Goal: Information Seeking & Learning: Learn about a topic

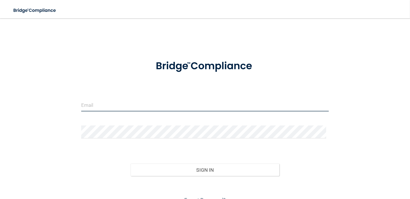
click at [93, 101] on input "email" at bounding box center [204, 104] width 247 height 13
type input "[EMAIL_ADDRESS][DOMAIN_NAME]"
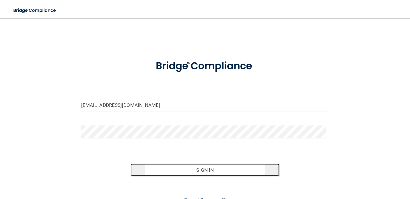
click at [187, 171] on button "Sign In" at bounding box center [204, 169] width 149 height 13
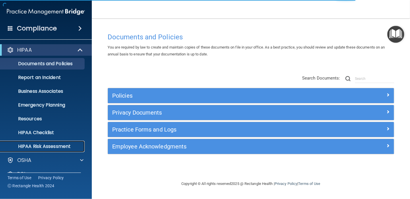
click at [54, 147] on p "HIPAA Risk Assessment" at bounding box center [43, 146] width 78 height 6
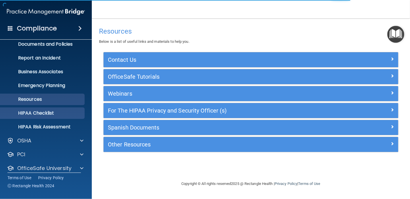
scroll to position [39, 0]
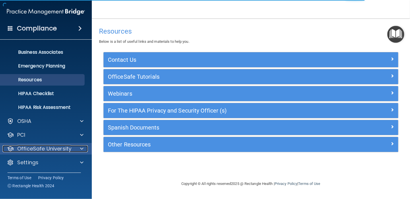
click at [83, 146] on span at bounding box center [81, 148] width 3 height 7
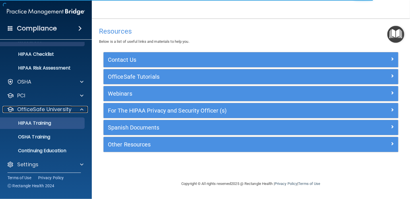
scroll to position [80, 0]
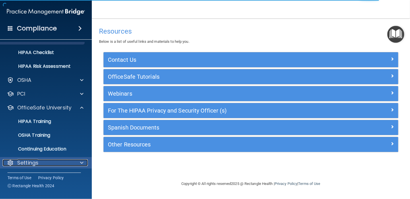
click at [80, 160] on div at bounding box center [81, 162] width 14 height 7
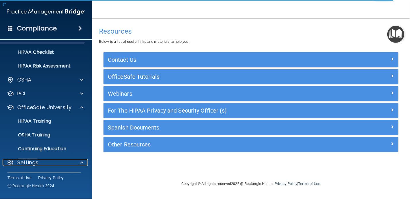
scroll to position [135, 0]
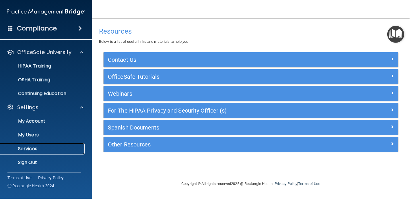
click at [30, 147] on p "Services" at bounding box center [43, 149] width 78 height 6
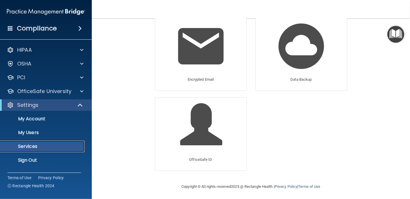
scroll to position [40, 0]
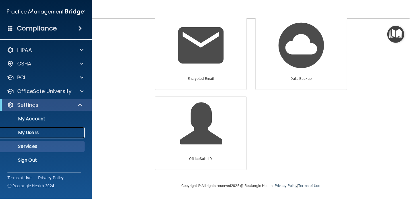
click at [33, 132] on p "My Users" at bounding box center [43, 133] width 78 height 6
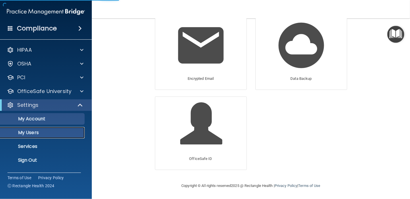
scroll to position [220, 0]
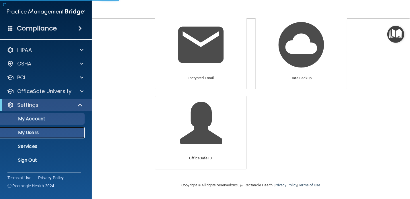
select select "20"
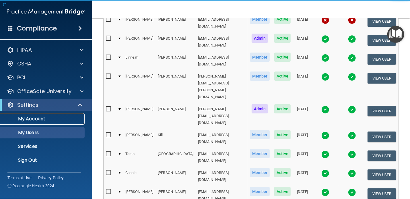
click at [45, 117] on p "My Account" at bounding box center [43, 119] width 78 height 6
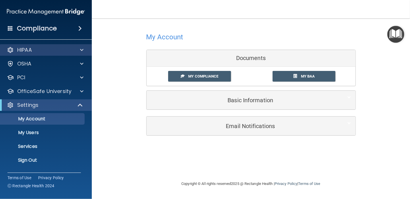
click at [84, 54] on div "HIPAA" at bounding box center [46, 49] width 92 height 11
click at [82, 51] on span at bounding box center [81, 49] width 3 height 7
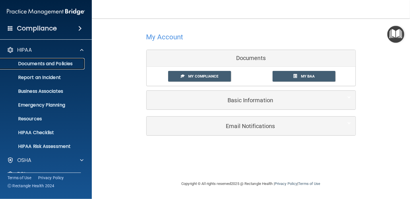
click at [65, 61] on p "Documents and Policies" at bounding box center [43, 64] width 78 height 6
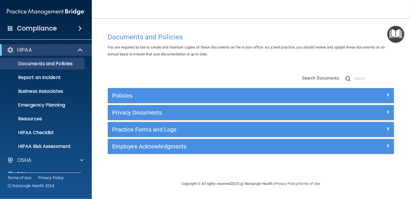
click at [79, 28] on span at bounding box center [79, 28] width 3 height 7
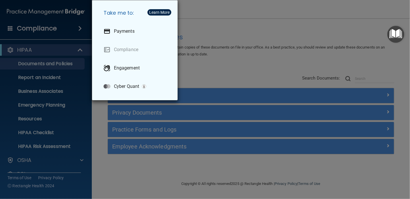
click at [163, 11] on div "Learn More" at bounding box center [159, 12] width 20 height 4
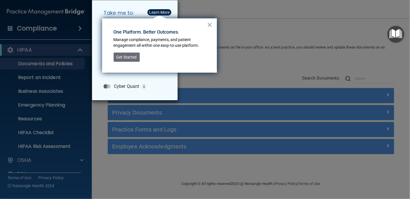
click at [209, 25] on button "×" at bounding box center [209, 24] width 5 height 9
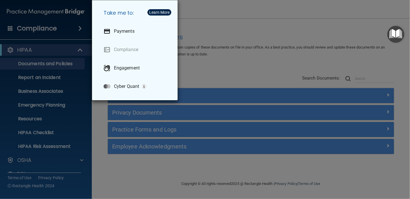
click at [90, 138] on div "Take me to: Payments Compliance Engagement Cyber Quant" at bounding box center [205, 99] width 410 height 199
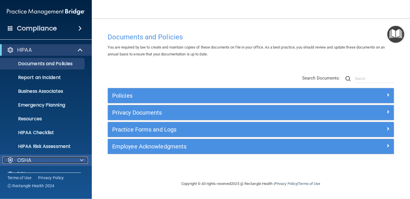
click at [80, 160] on span at bounding box center [81, 160] width 3 height 7
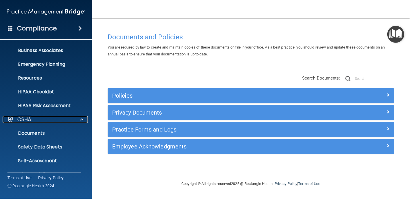
scroll to position [108, 0]
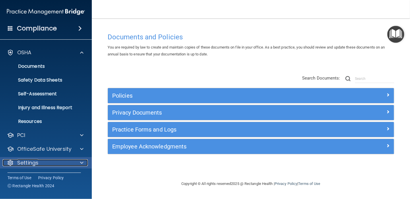
click at [82, 162] on span at bounding box center [81, 162] width 3 height 7
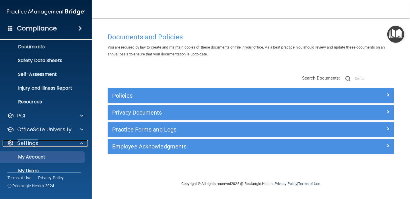
scroll to position [163, 0]
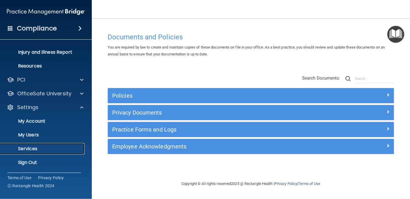
click at [35, 149] on p "Services" at bounding box center [43, 149] width 78 height 6
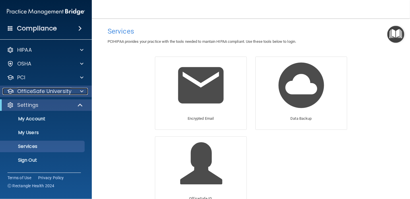
click at [31, 89] on p "OfficeSafe University" at bounding box center [44, 91] width 54 height 7
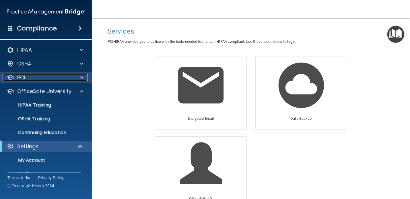
click at [80, 75] on span at bounding box center [81, 77] width 3 height 7
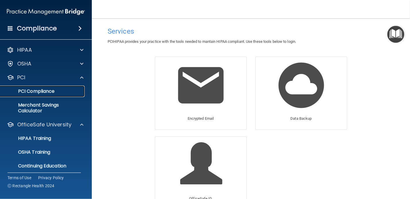
click at [42, 89] on p "PCI Compliance" at bounding box center [43, 91] width 78 height 6
click at [41, 27] on h4 "Compliance" at bounding box center [37, 28] width 40 height 8
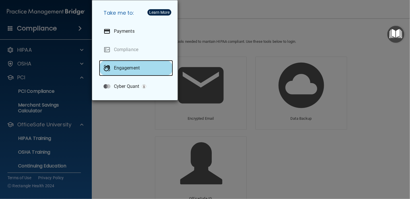
click at [122, 66] on p "Engagement" at bounding box center [127, 68] width 26 height 6
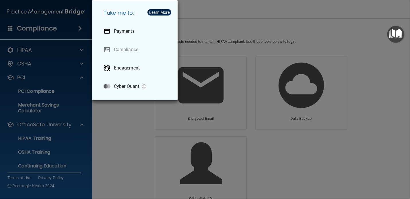
click at [209, 7] on div "Take me to: Payments Compliance Engagement Cyber Quant" at bounding box center [205, 99] width 410 height 199
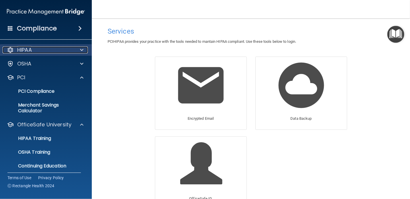
click at [34, 50] on div "HIPAA" at bounding box center [38, 49] width 71 height 7
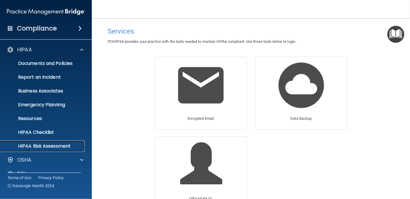
click at [63, 144] on p "HIPAA Risk Assessment" at bounding box center [43, 146] width 78 height 6
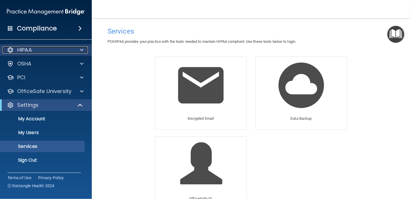
click at [80, 50] on div at bounding box center [81, 49] width 14 height 7
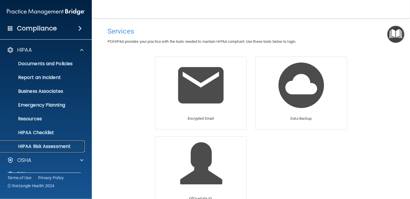
click at [48, 147] on p "HIPAA Risk Assessment" at bounding box center [43, 146] width 78 height 6
